Goal: Find specific page/section: Find specific page/section

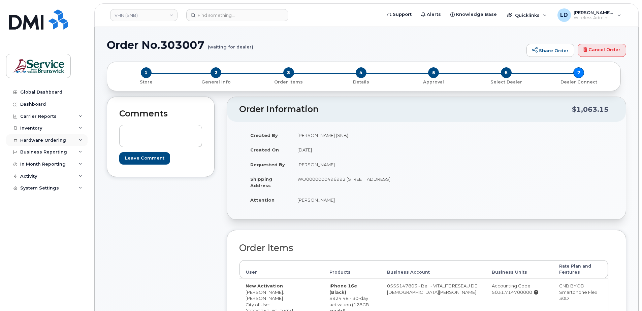
click at [27, 139] on div "Hardware Ordering" at bounding box center [43, 140] width 46 height 5
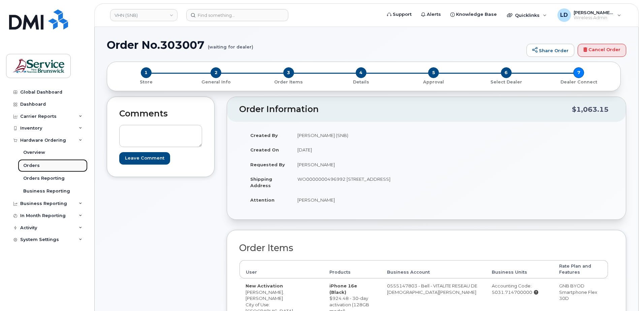
click at [29, 164] on div "Orders" at bounding box center [31, 166] width 17 height 6
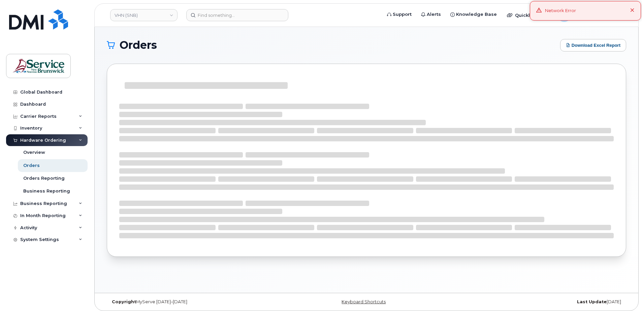
click at [633, 10] on icon at bounding box center [632, 10] width 4 height 4
click at [616, 17] on div "[PERSON_NAME], [PERSON_NAME] (SNB) Wireless Admin" at bounding box center [589, 14] width 73 height 13
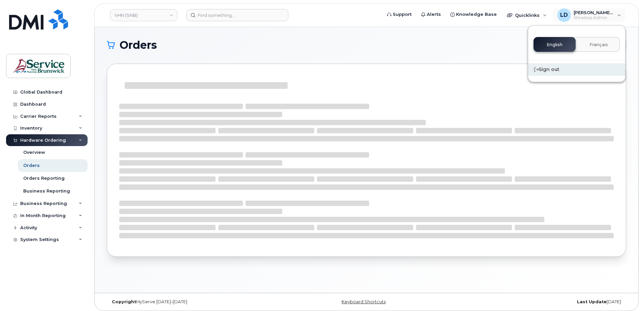
click at [545, 69] on div "Sign out" at bounding box center [576, 69] width 97 height 12
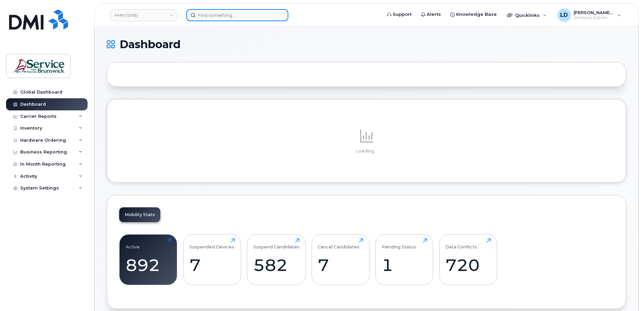
click at [212, 17] on input at bounding box center [237, 15] width 102 height 12
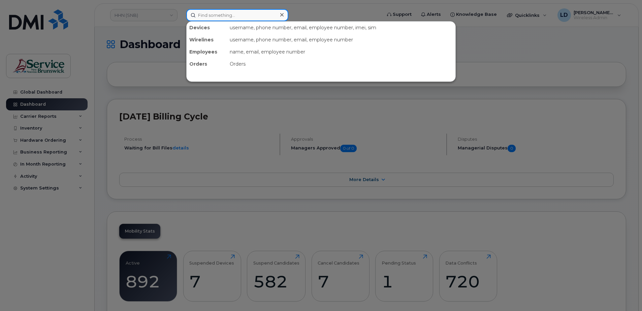
paste input "3025257"
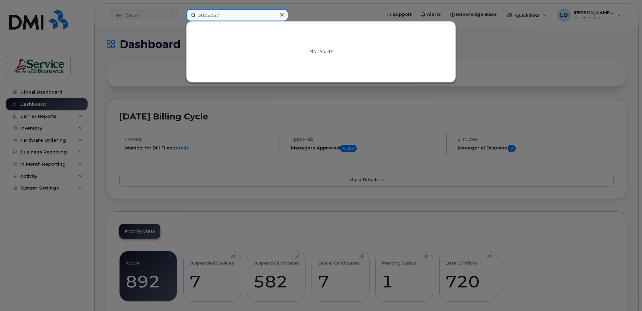
type input "3025257"
click at [284, 16] on div at bounding box center [282, 15] width 10 height 10
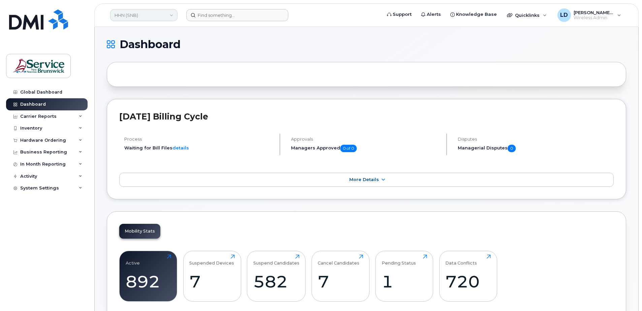
click at [156, 16] on link "HHN (SNB)" at bounding box center [143, 15] width 67 height 12
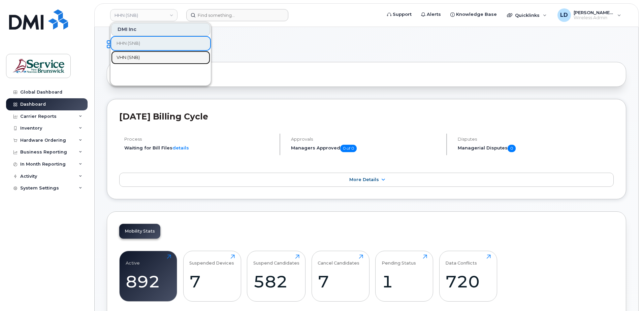
click at [142, 55] on link "VHN (SNB)" at bounding box center [160, 57] width 99 height 13
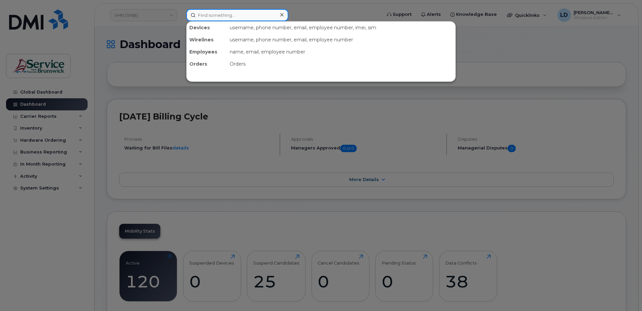
click at [211, 17] on input at bounding box center [237, 15] width 102 height 12
paste input "3025257"
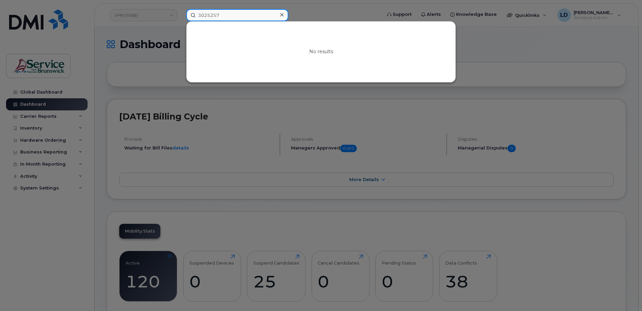
type input "3025257"
click at [283, 15] on icon at bounding box center [281, 14] width 3 height 3
